Goal: Find specific page/section: Find specific page/section

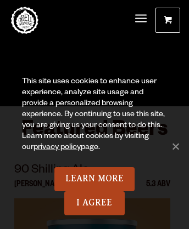
scroll to position [2624, 0]
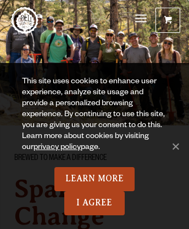
click at [141, 19] on span "Menu" at bounding box center [141, 18] width 12 height 3
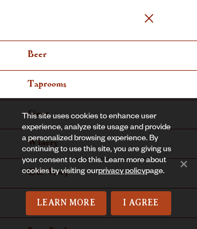
click at [149, 19] on span "Menu" at bounding box center [148, 18] width 9 height 9
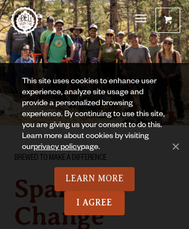
click at [94, 179] on link "Learn More" at bounding box center [94, 179] width 81 height 24
